Goal: Find specific page/section: Find specific page/section

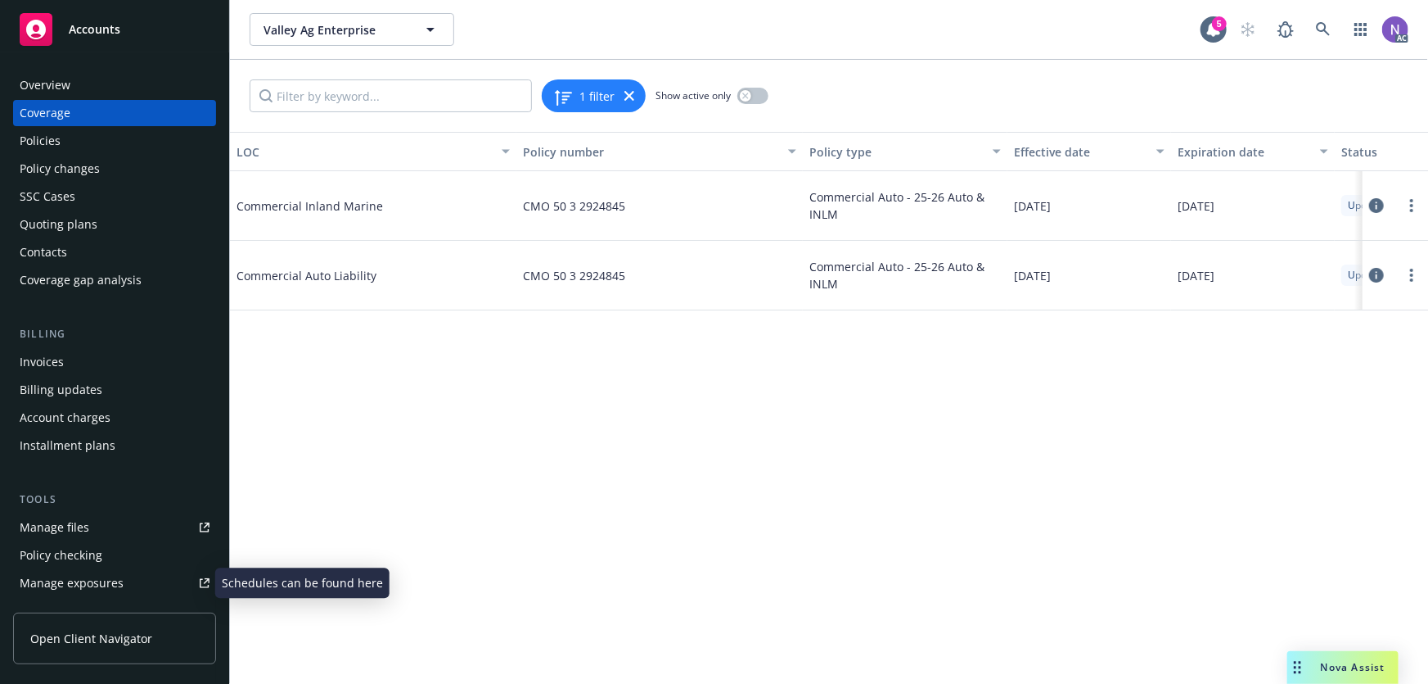
click at [89, 588] on div "Manage exposures" at bounding box center [72, 583] width 104 height 26
click at [132, 145] on div "Policies" at bounding box center [115, 141] width 190 height 26
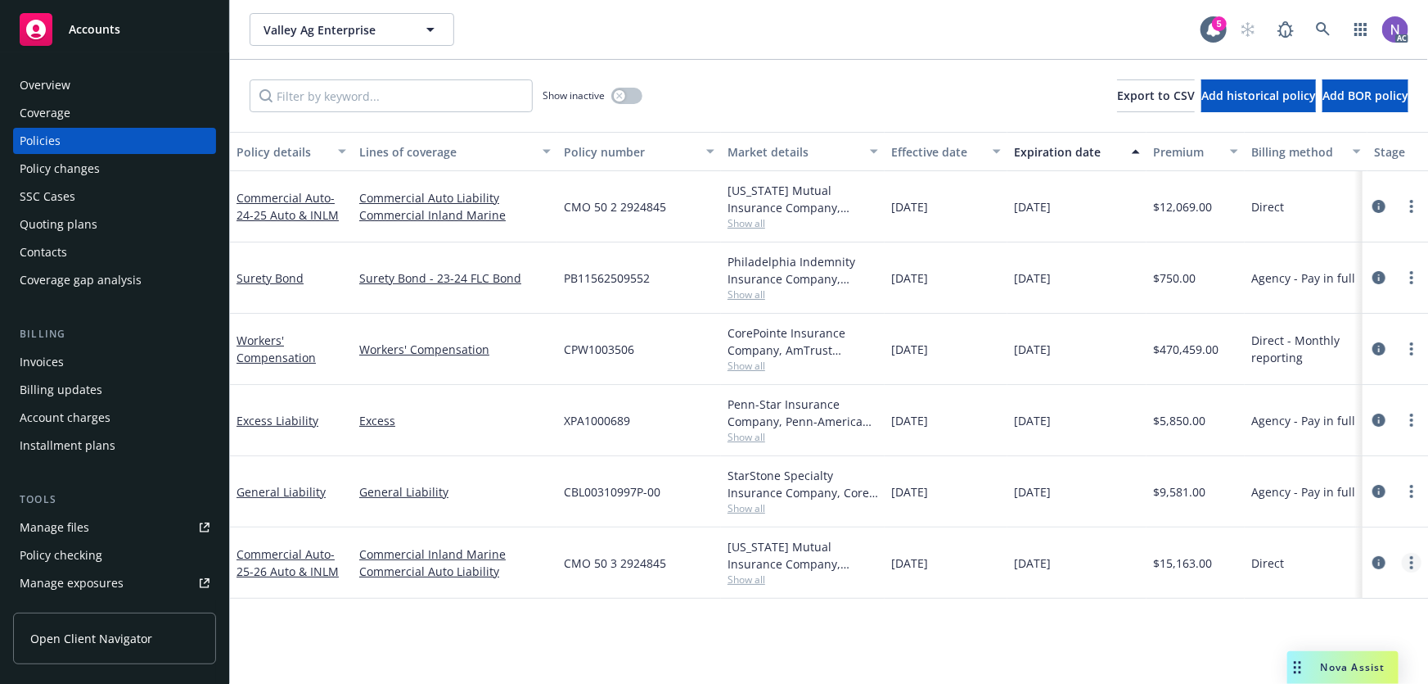
click at [1414, 559] on icon "more" at bounding box center [1411, 562] width 3 height 13
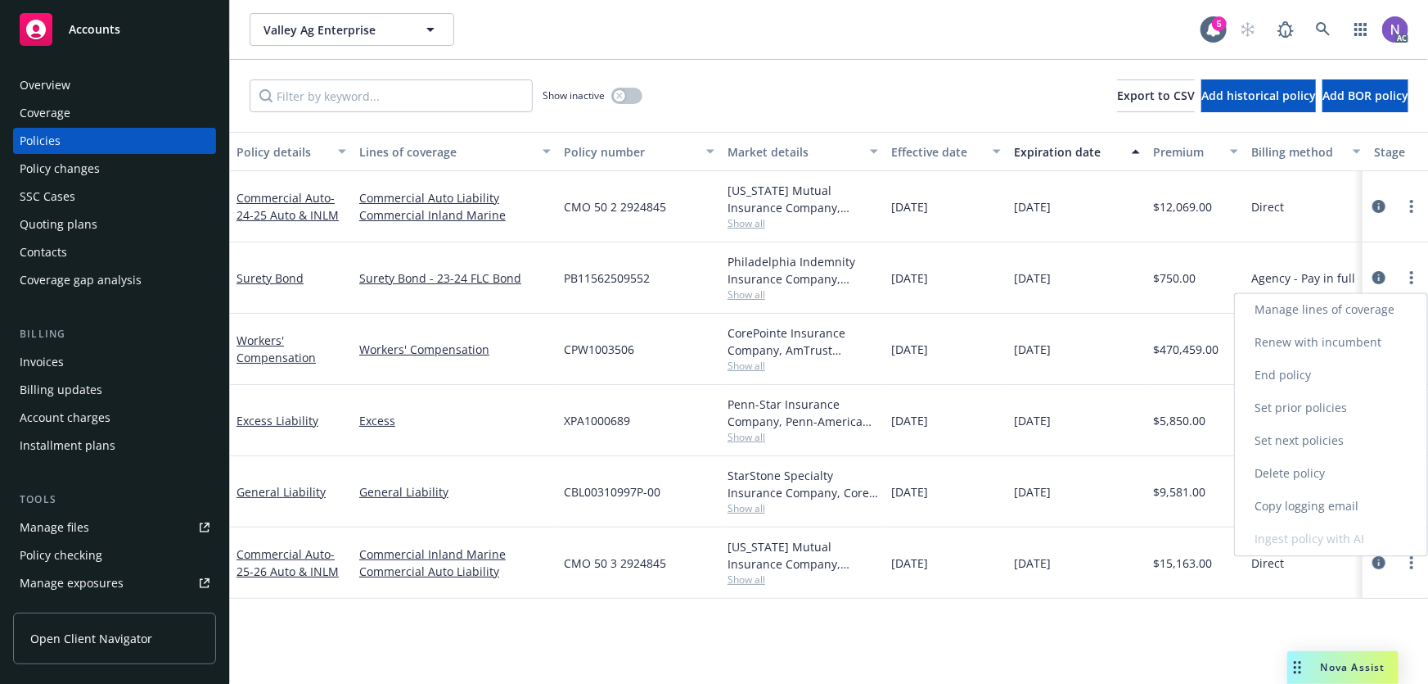
click at [1306, 503] on link "Copy logging email" at bounding box center [1331, 506] width 192 height 33
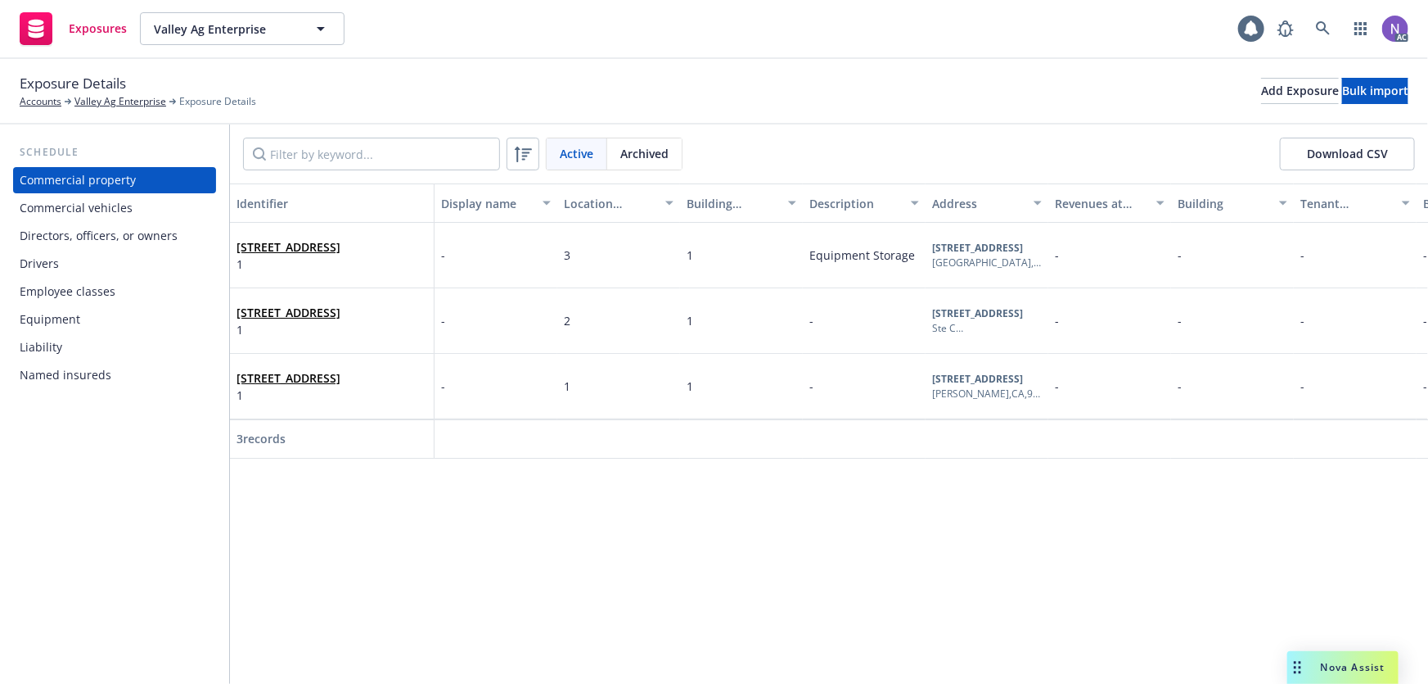
click at [147, 217] on div "Commercial vehicles" at bounding box center [115, 208] width 190 height 26
